Goal: Navigation & Orientation: Find specific page/section

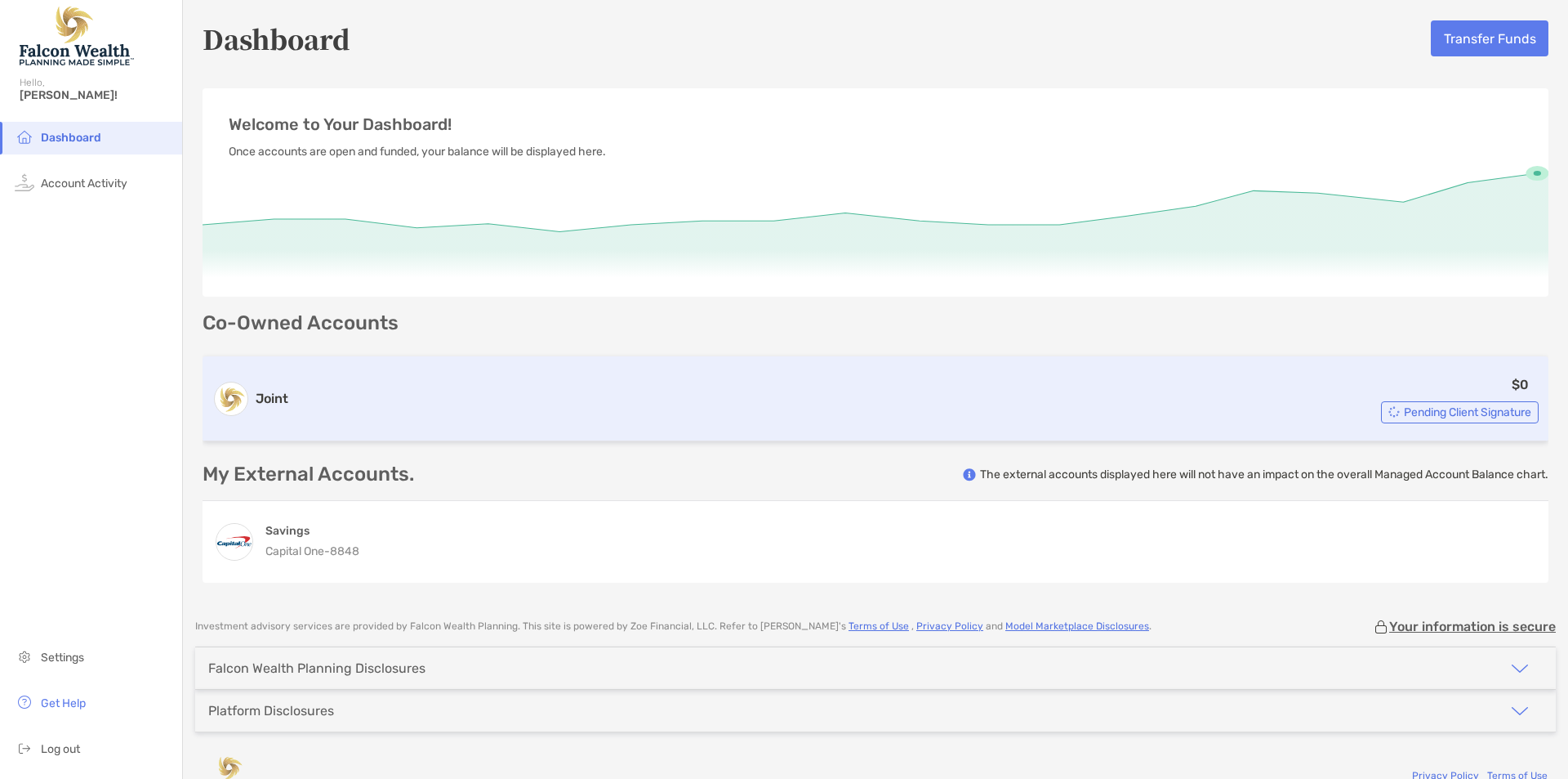
click at [1404, 413] on span "Pending Client Signature" at bounding box center [1468, 412] width 128 height 9
click at [1442, 408] on span "Pending Client Signature" at bounding box center [1468, 412] width 128 height 9
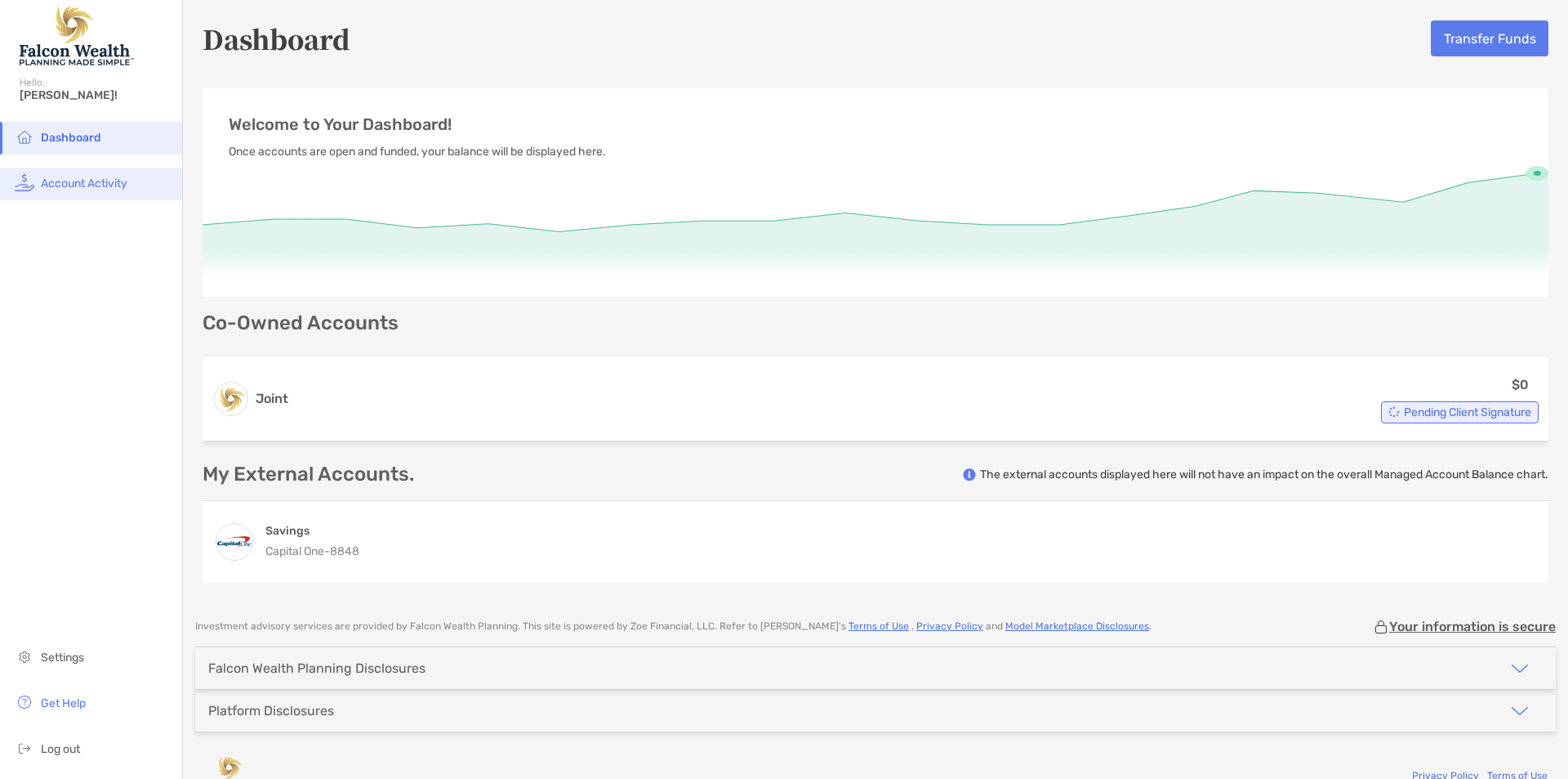
click at [116, 183] on span "Account Activity" at bounding box center [84, 184] width 86 height 14
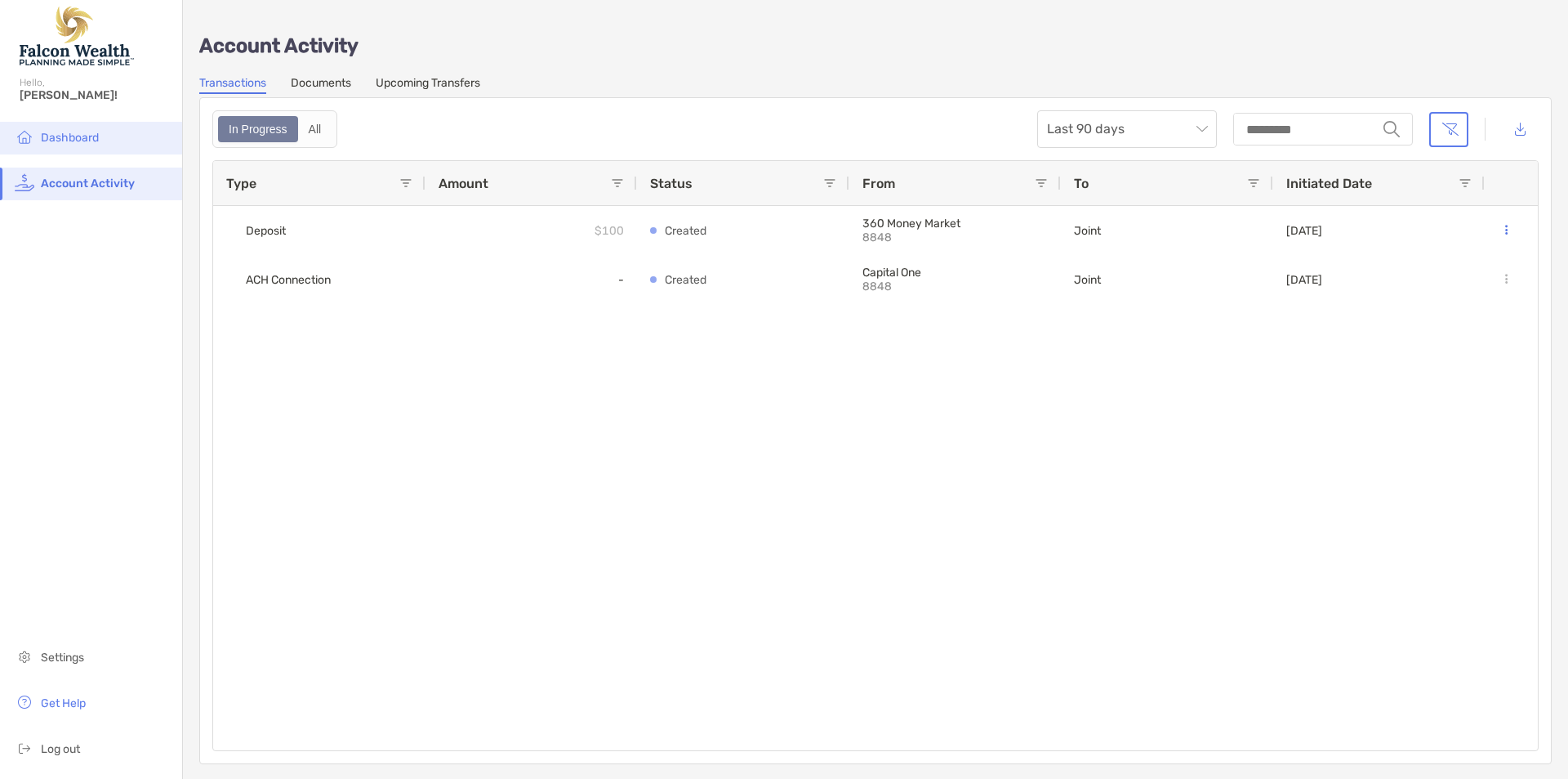
click at [69, 142] on span "Dashboard" at bounding box center [70, 138] width 58 height 14
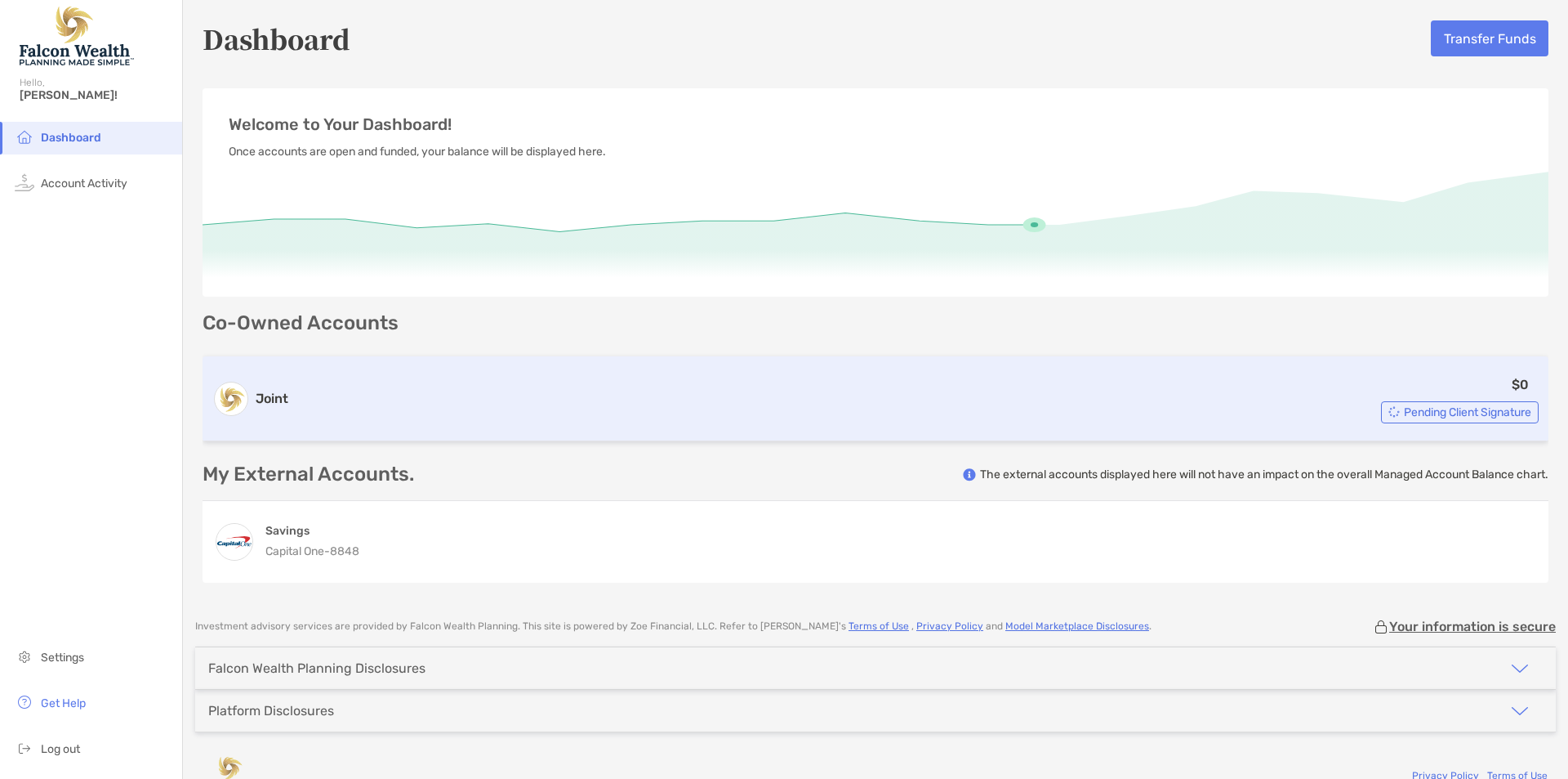
click at [1388, 411] on img at bounding box center [1394, 411] width 11 height 11
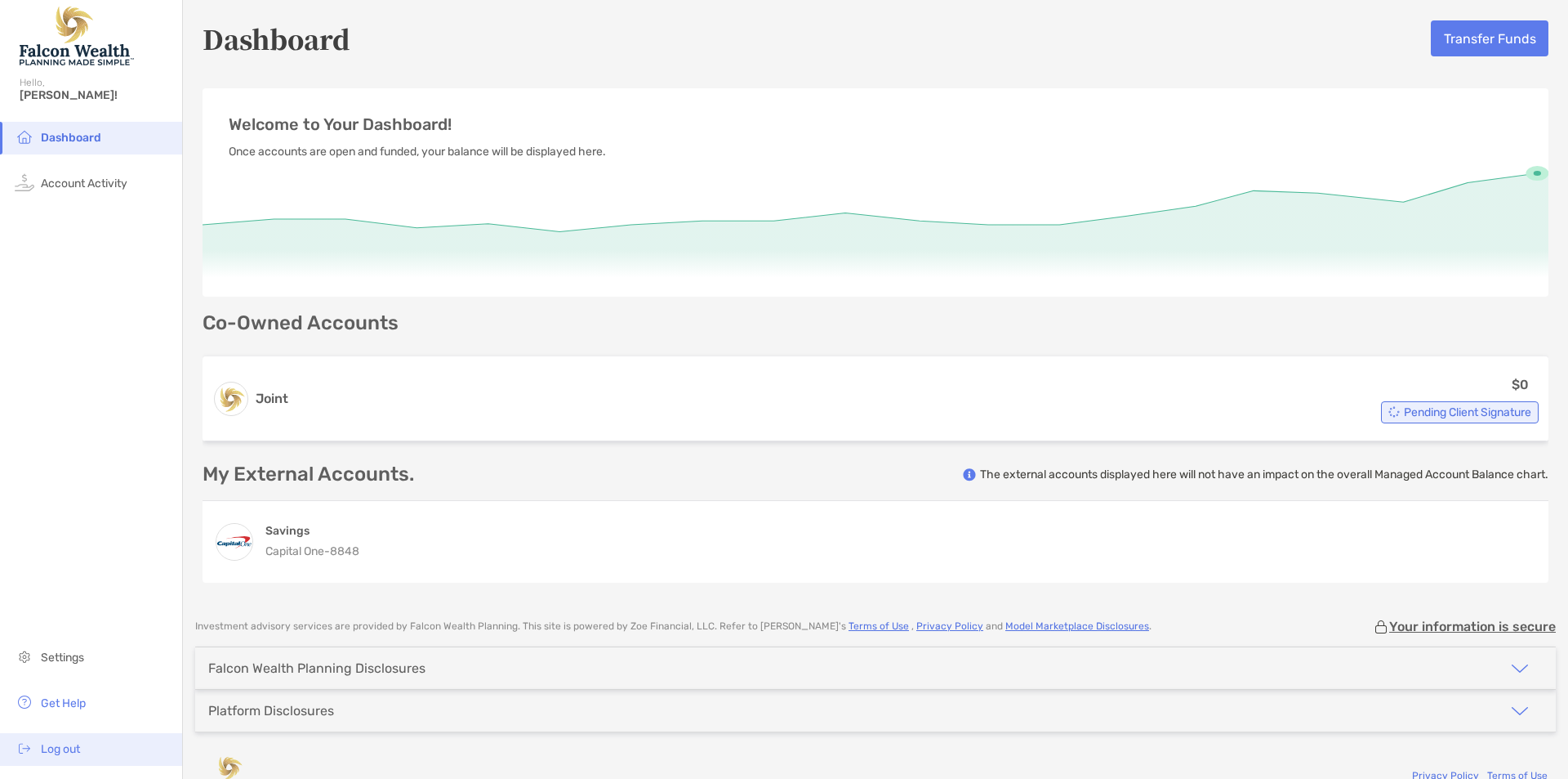
click at [53, 745] on span "Log out" at bounding box center [60, 749] width 40 height 14
